Goal: Task Accomplishment & Management: Use online tool/utility

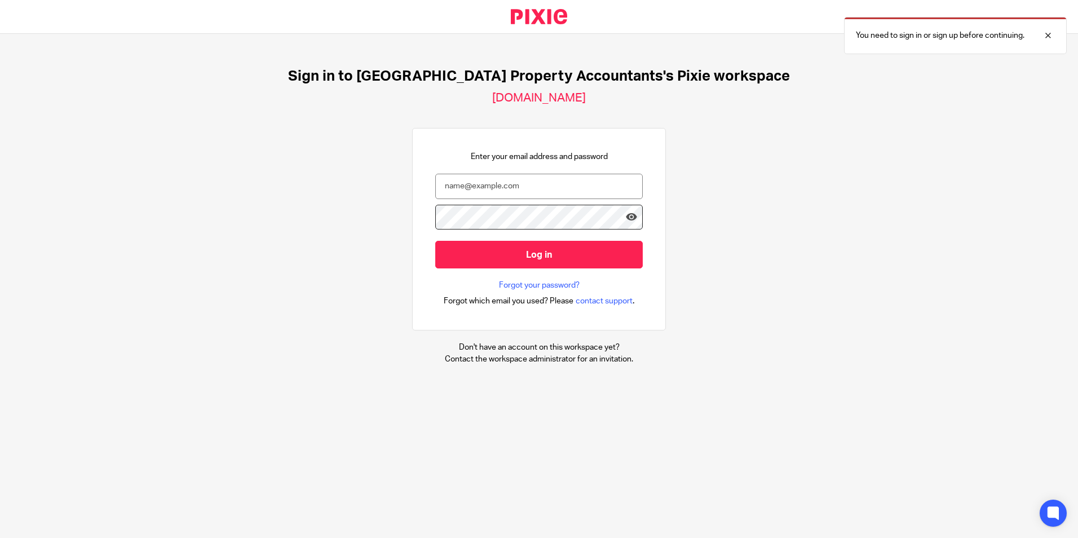
type input "[PERSON_NAME][EMAIL_ADDRESS][DOMAIN_NAME]"
click at [435, 241] on input "Log in" at bounding box center [539, 255] width 208 height 28
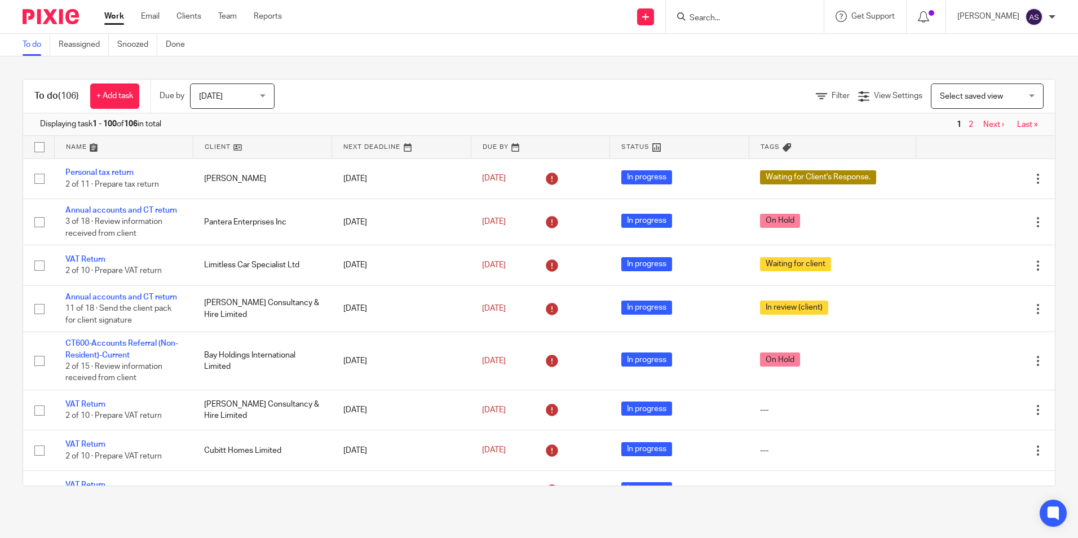
click at [740, 16] on input "Search" at bounding box center [740, 19] width 102 height 10
type input "coco"
click at [787, 61] on link at bounding box center [781, 49] width 191 height 26
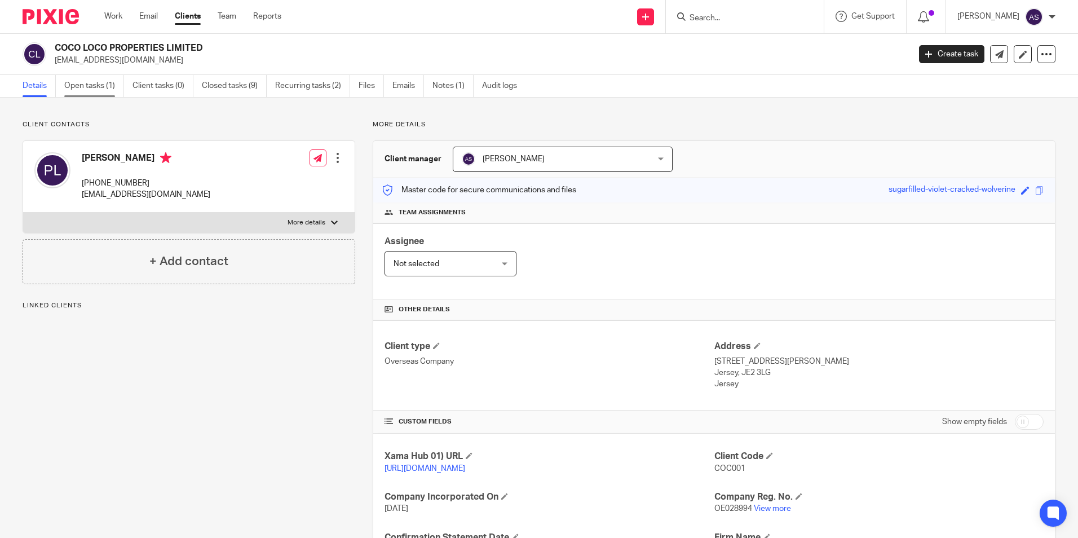
click at [115, 90] on link "Open tasks (1)" at bounding box center [94, 86] width 60 height 22
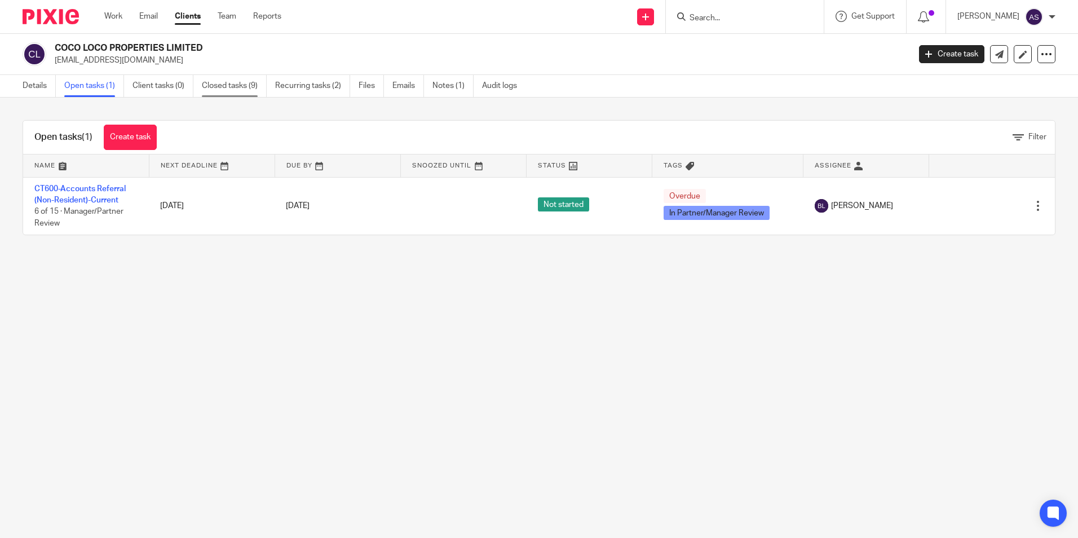
click at [238, 95] on link "Closed tasks (9)" at bounding box center [234, 86] width 65 height 22
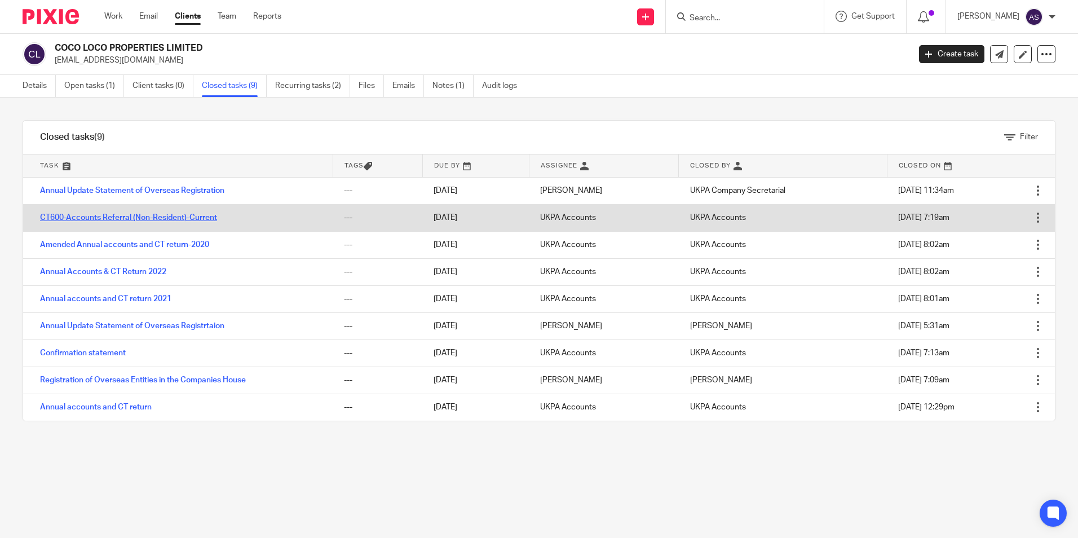
click at [143, 214] on link "CT600-Accounts Referral (Non-Resident)-Current" at bounding box center [128, 218] width 177 height 8
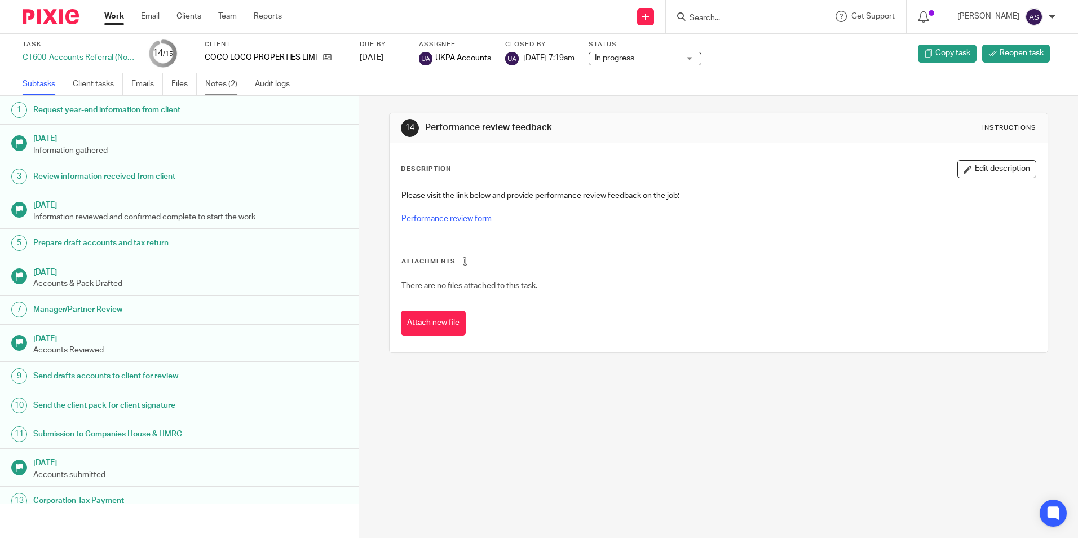
click at [231, 89] on link "Notes (2)" at bounding box center [225, 84] width 41 height 22
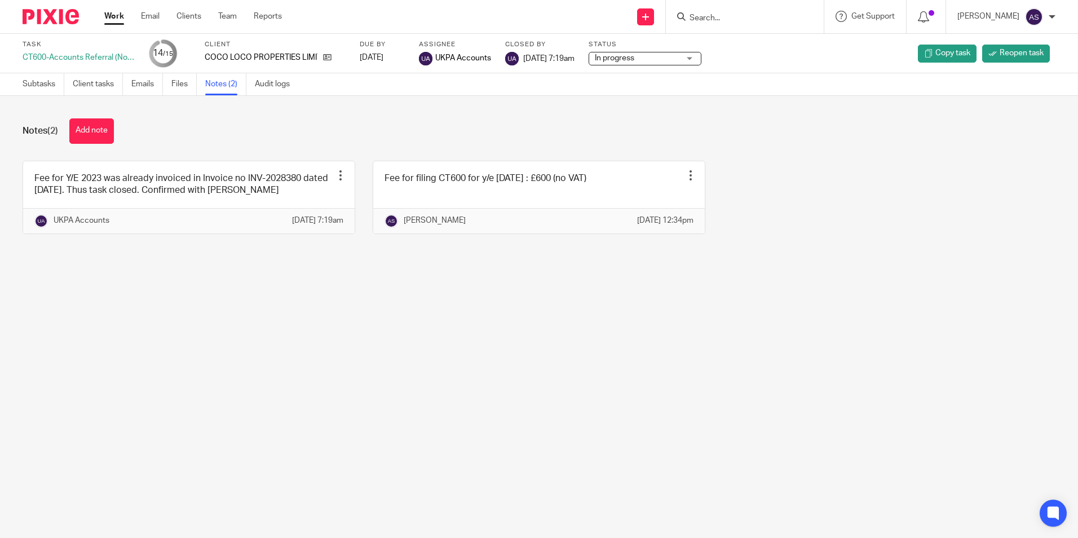
click at [744, 17] on input "Search" at bounding box center [740, 19] width 102 height 10
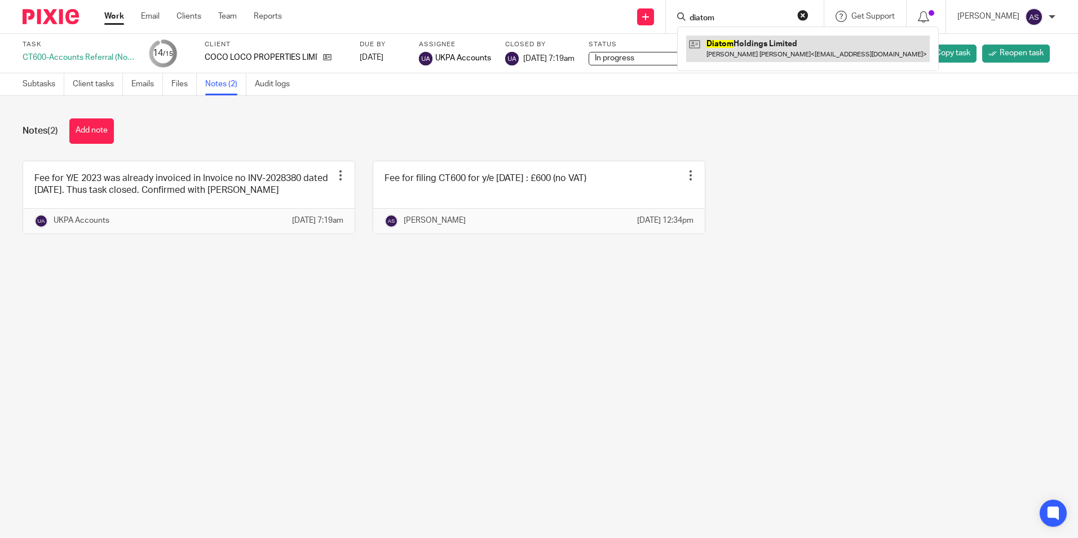
type input "diatom"
click at [775, 39] on link at bounding box center [808, 49] width 244 height 26
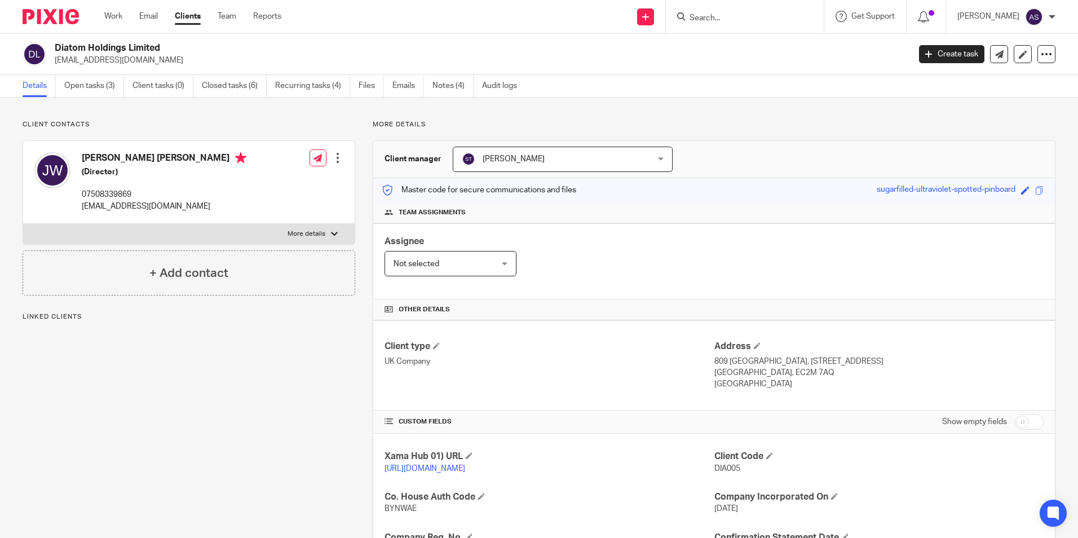
click at [167, 152] on h4 "[PERSON_NAME] [PERSON_NAME]" at bounding box center [164, 159] width 165 height 14
copy h4 "[PERSON_NAME] [PERSON_NAME]"
